Goal: Information Seeking & Learning: Learn about a topic

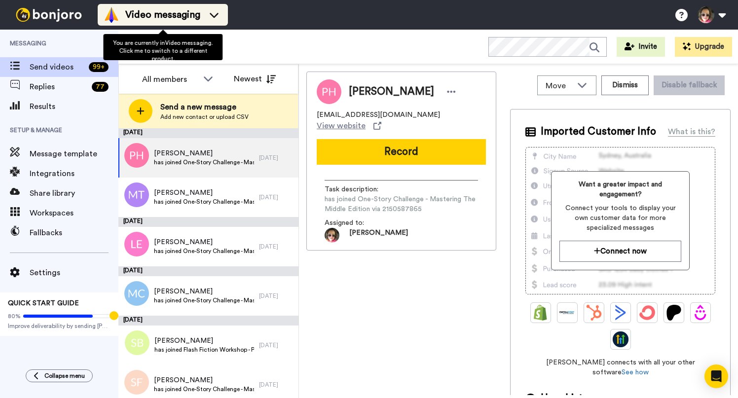
click at [194, 20] on span "Video messaging" at bounding box center [162, 15] width 75 height 14
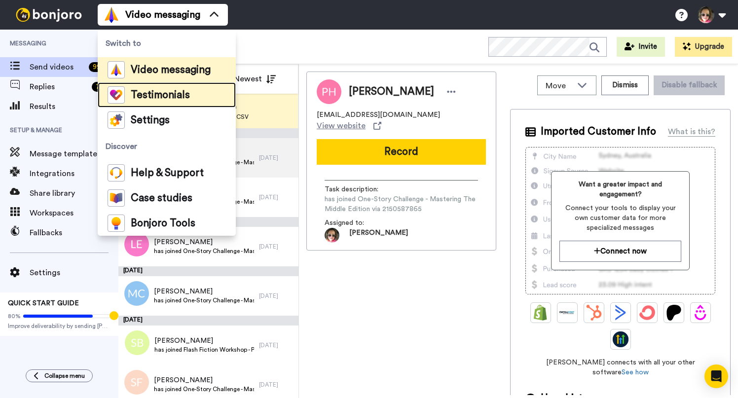
click at [170, 93] on span "Testimonials" at bounding box center [160, 95] width 59 height 10
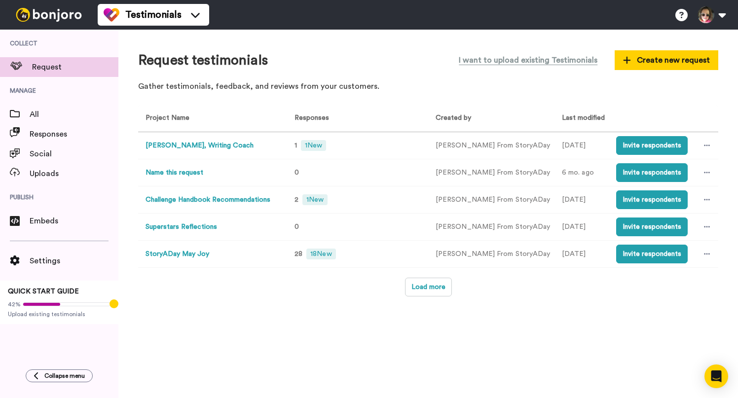
click at [193, 144] on button "[PERSON_NAME], Writing Coach" at bounding box center [199, 146] width 108 height 10
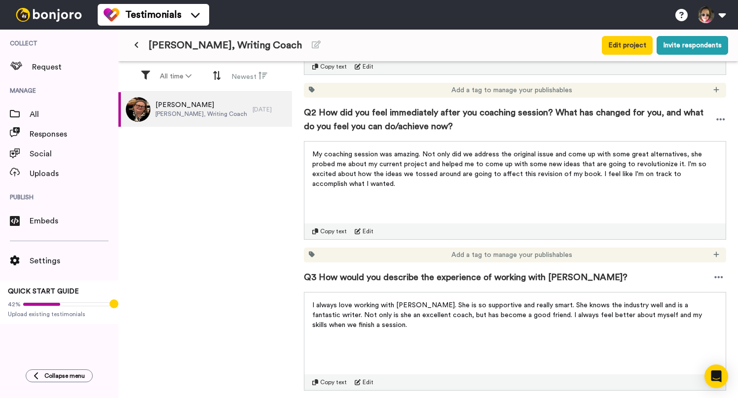
scroll to position [315, 0]
